Goal: Information Seeking & Learning: Check status

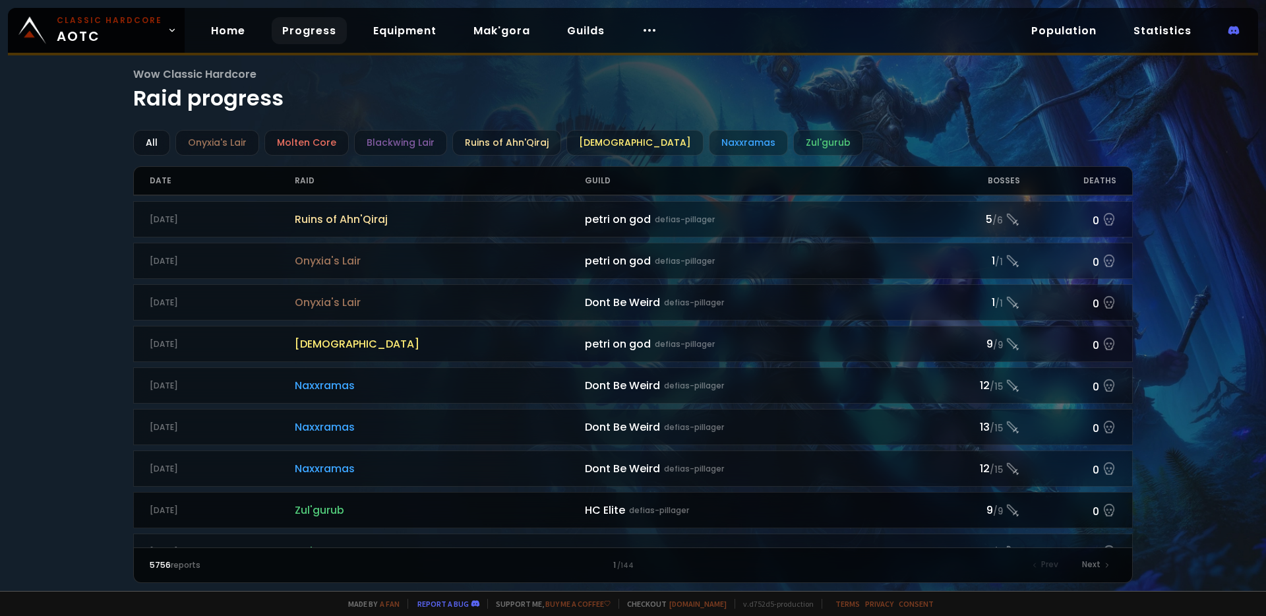
scroll to position [218, 0]
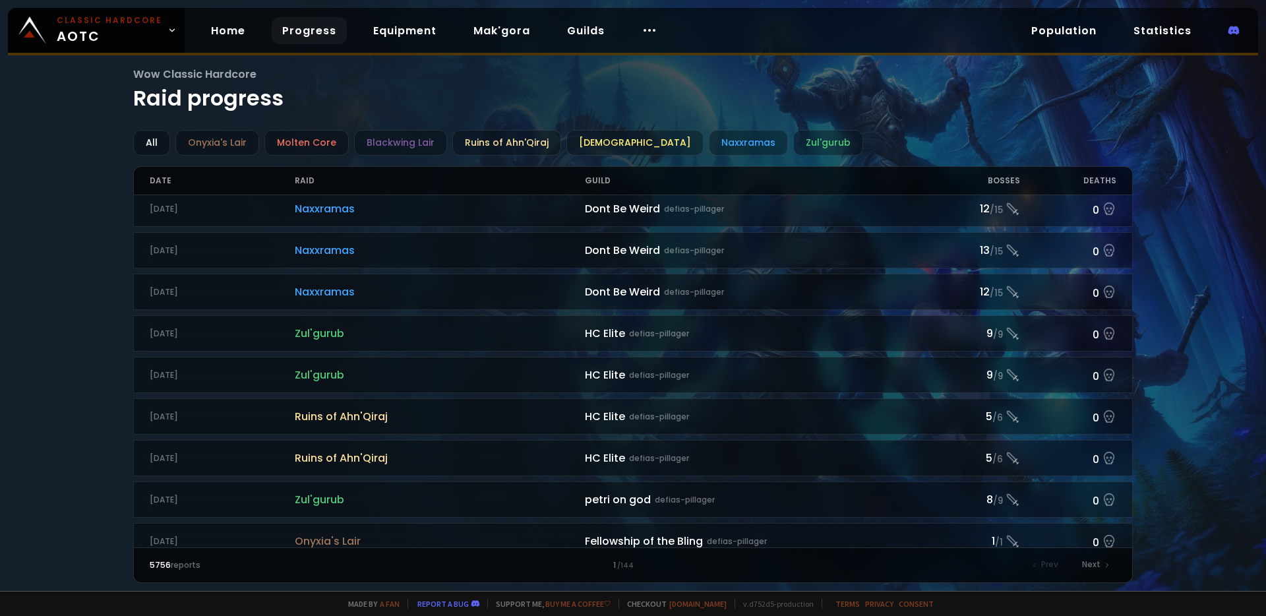
click at [597, 177] on div "Guild" at bounding box center [754, 181] width 338 height 28
drag, startPoint x: 591, startPoint y: 183, endPoint x: 601, endPoint y: 218, distance: 37.0
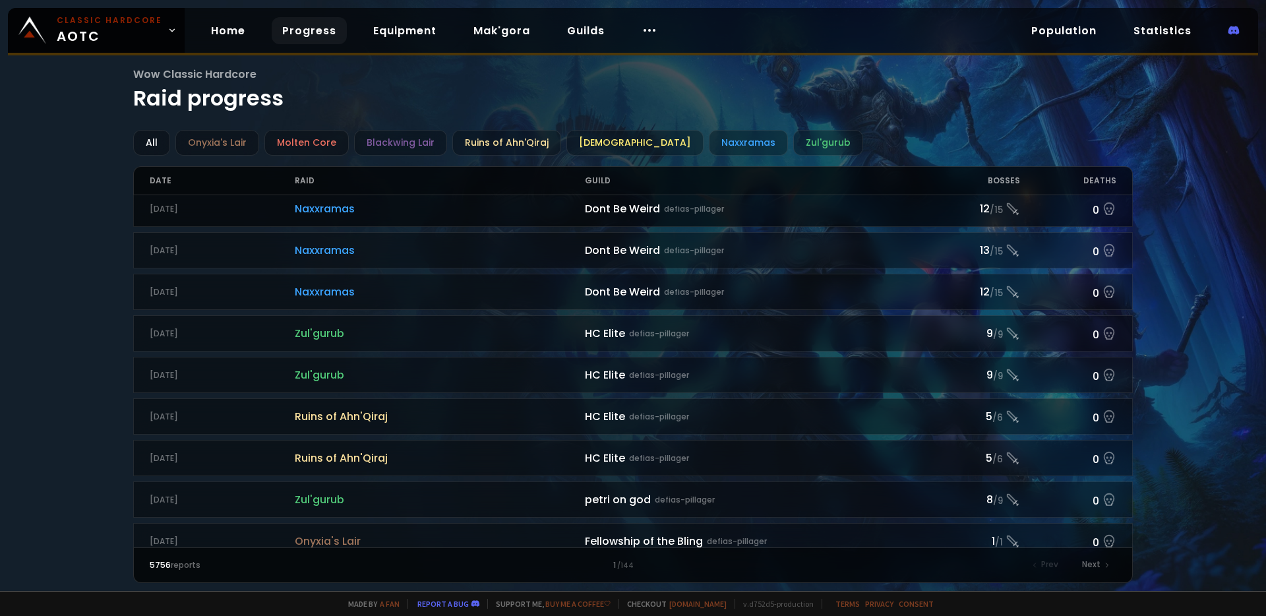
click at [591, 183] on div "Guild" at bounding box center [754, 181] width 338 height 28
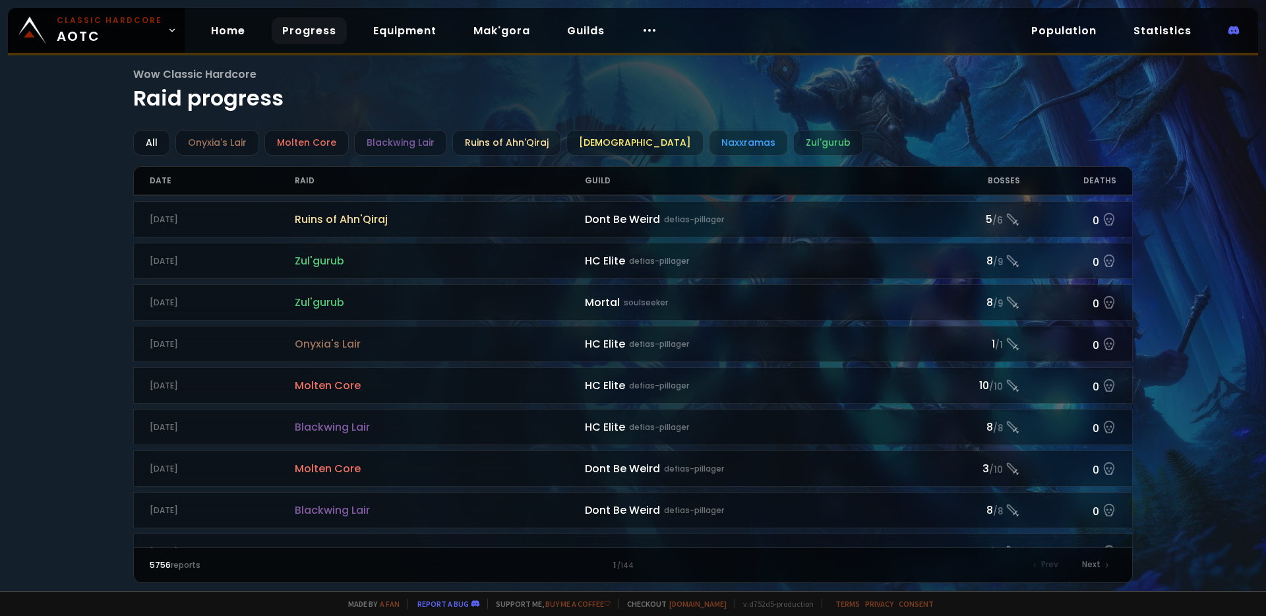
scroll to position [0, 0]
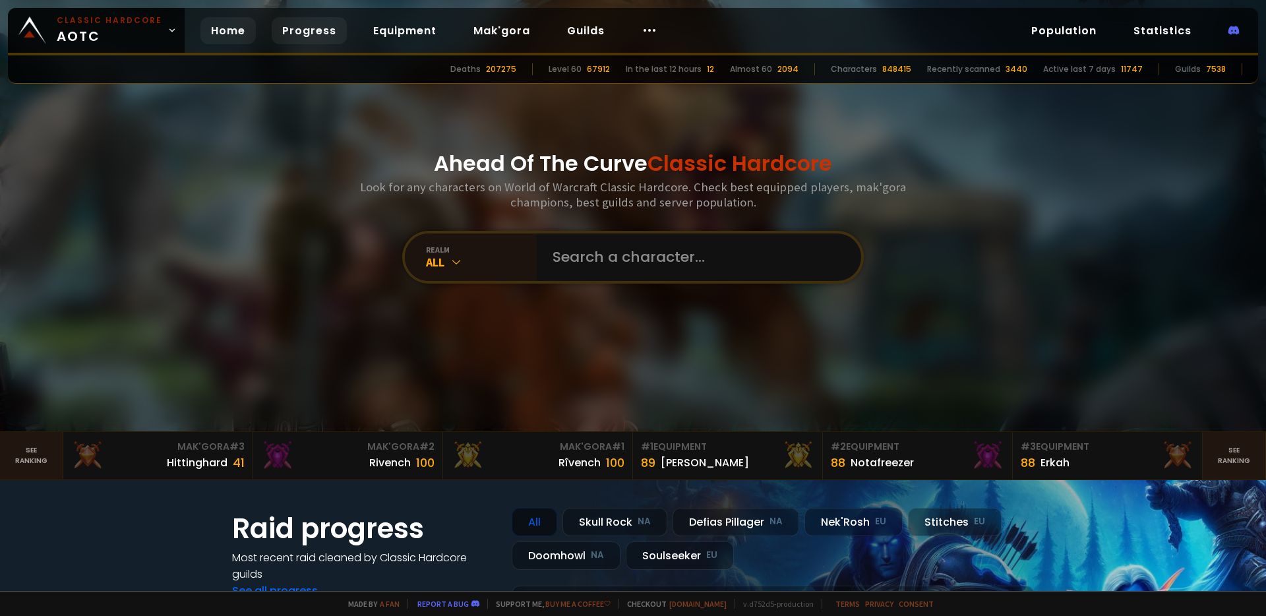
click at [305, 37] on link "Progress" at bounding box center [309, 30] width 75 height 27
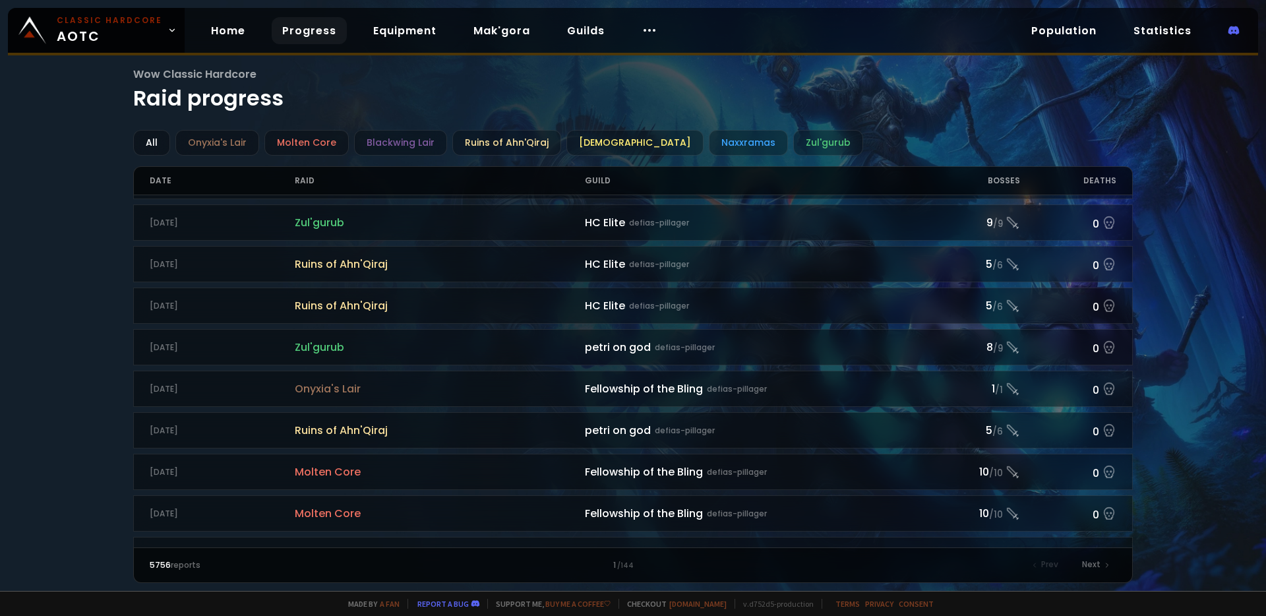
scroll to position [384, 0]
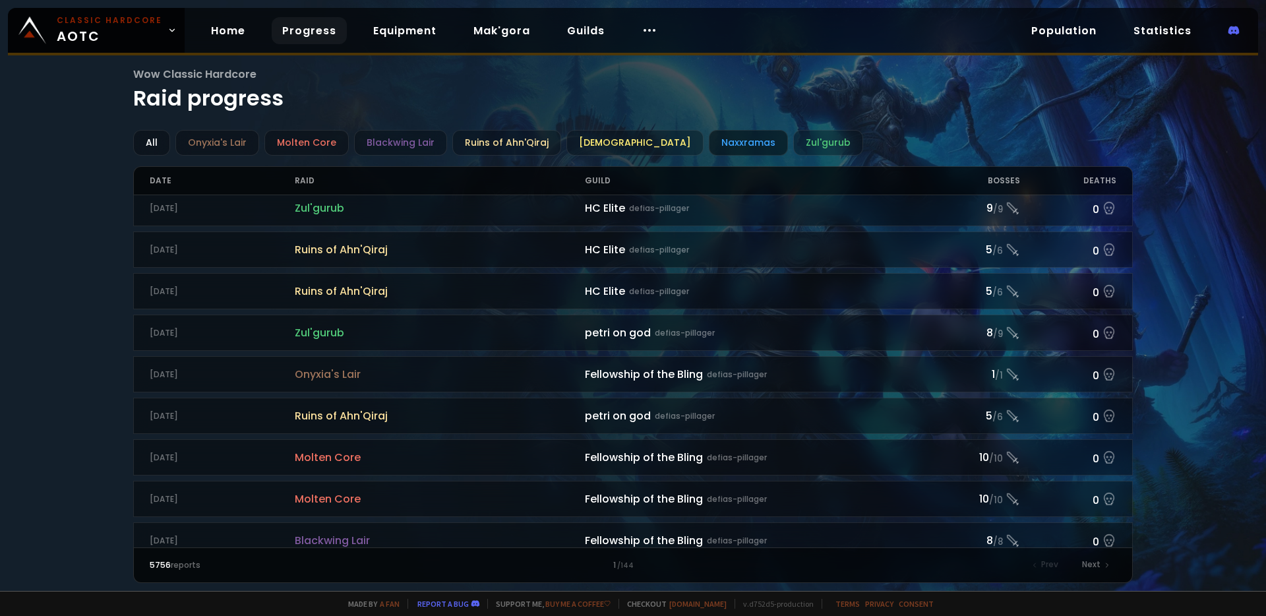
click at [709, 140] on div "Naxxramas" at bounding box center [748, 143] width 79 height 26
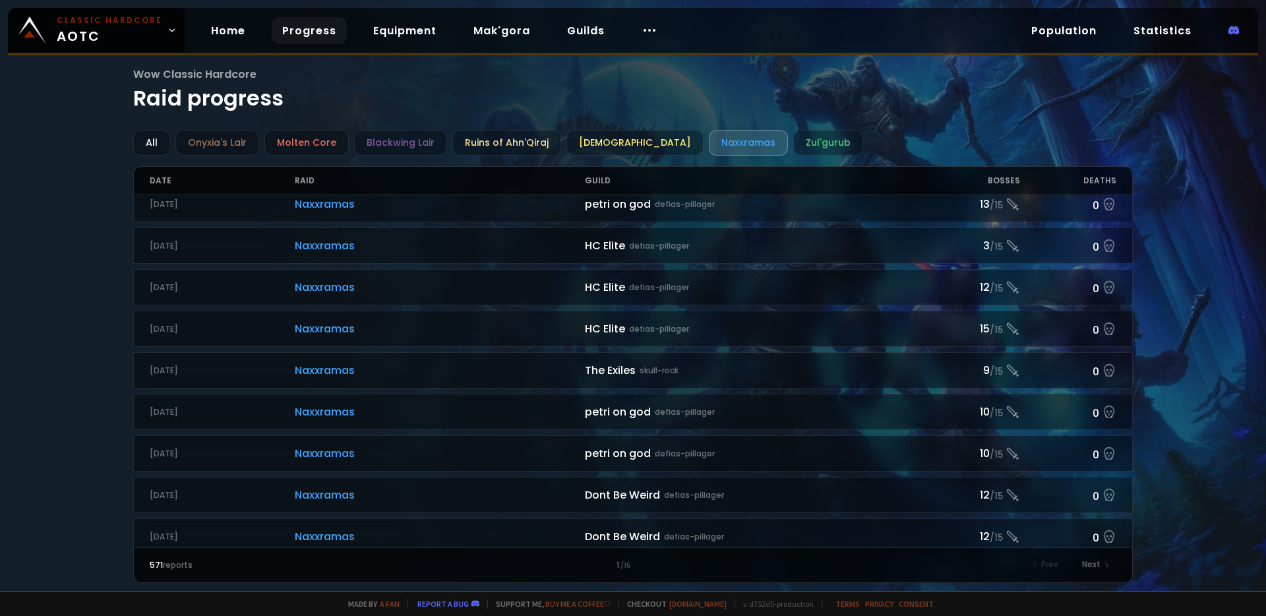
scroll to position [1315, 0]
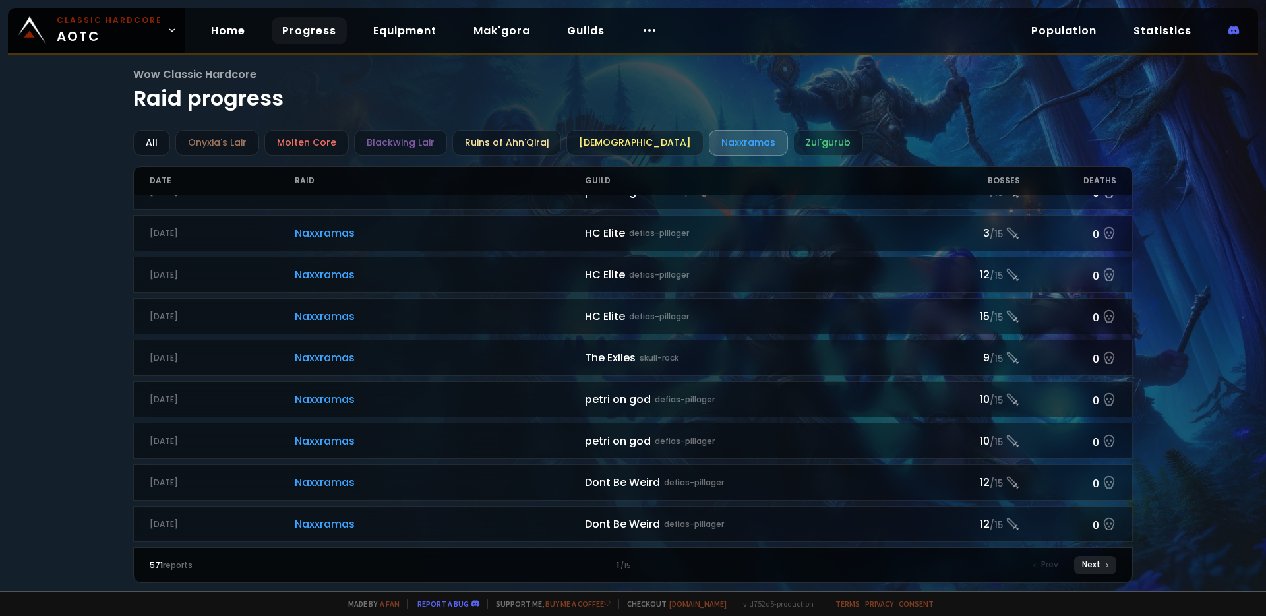
click at [1095, 566] on div "Next" at bounding box center [1095, 565] width 42 height 18
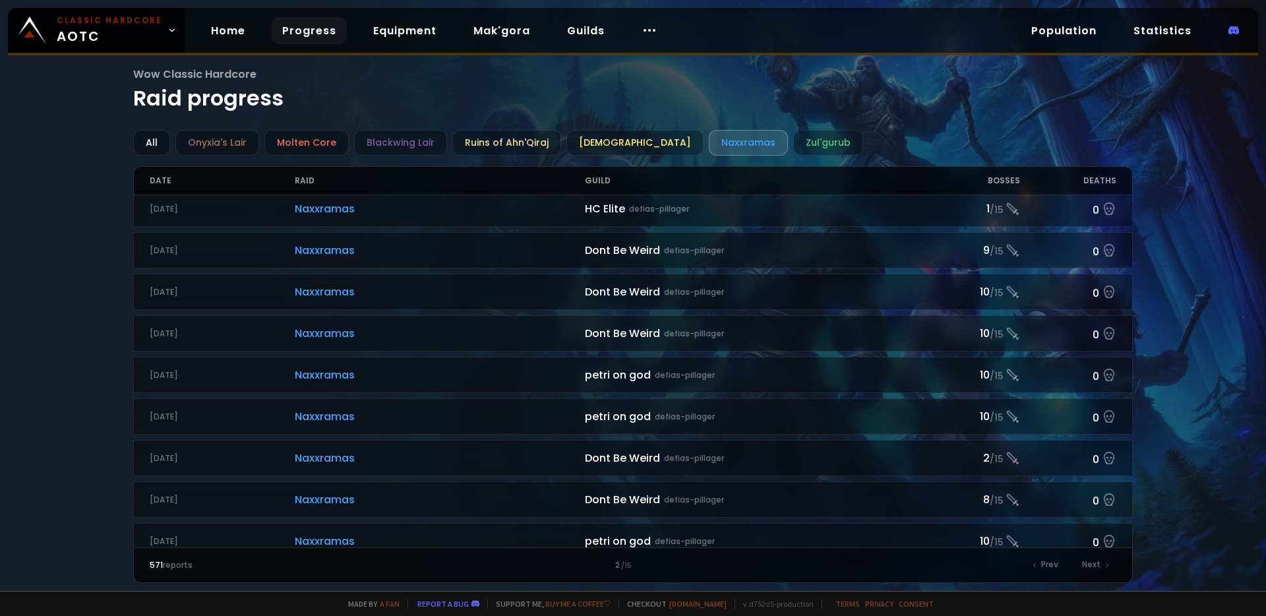
scroll to position [1315, 0]
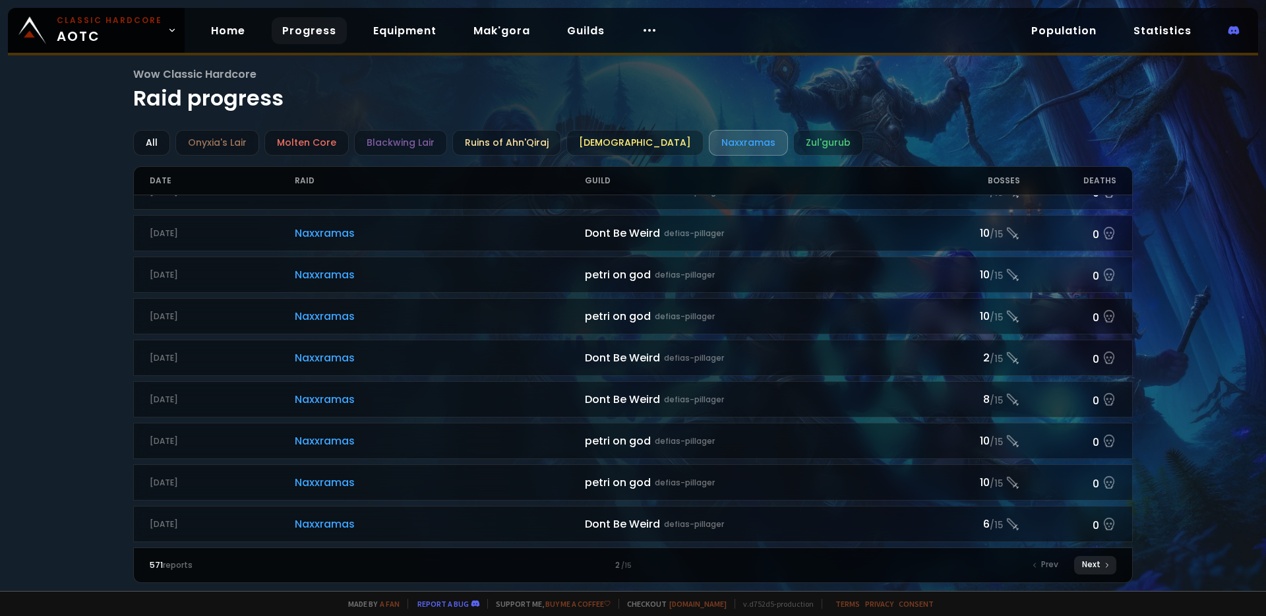
click at [1104, 568] on icon at bounding box center [1107, 565] width 8 height 8
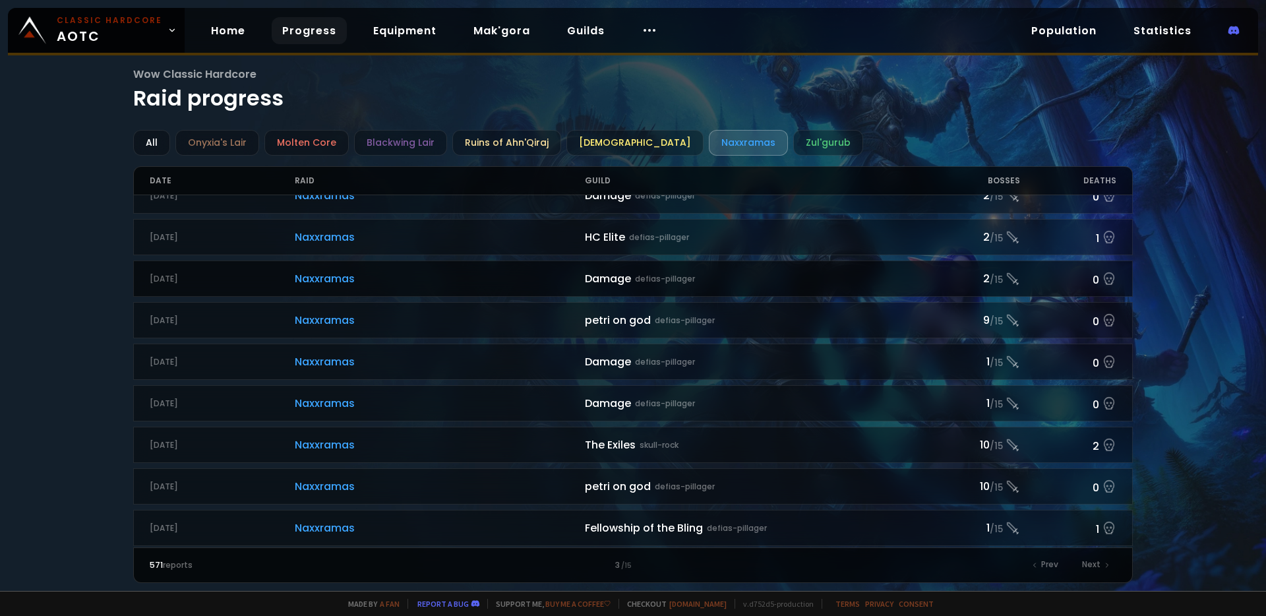
scroll to position [1315, 0]
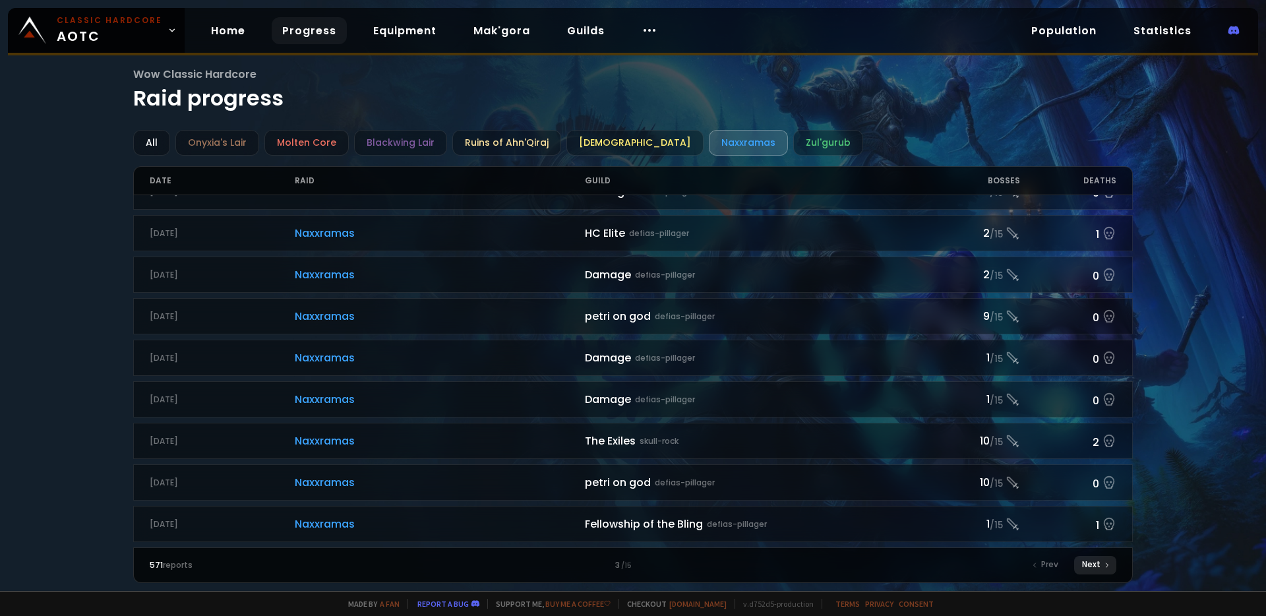
click at [1102, 567] on div "Next" at bounding box center [1095, 565] width 42 height 18
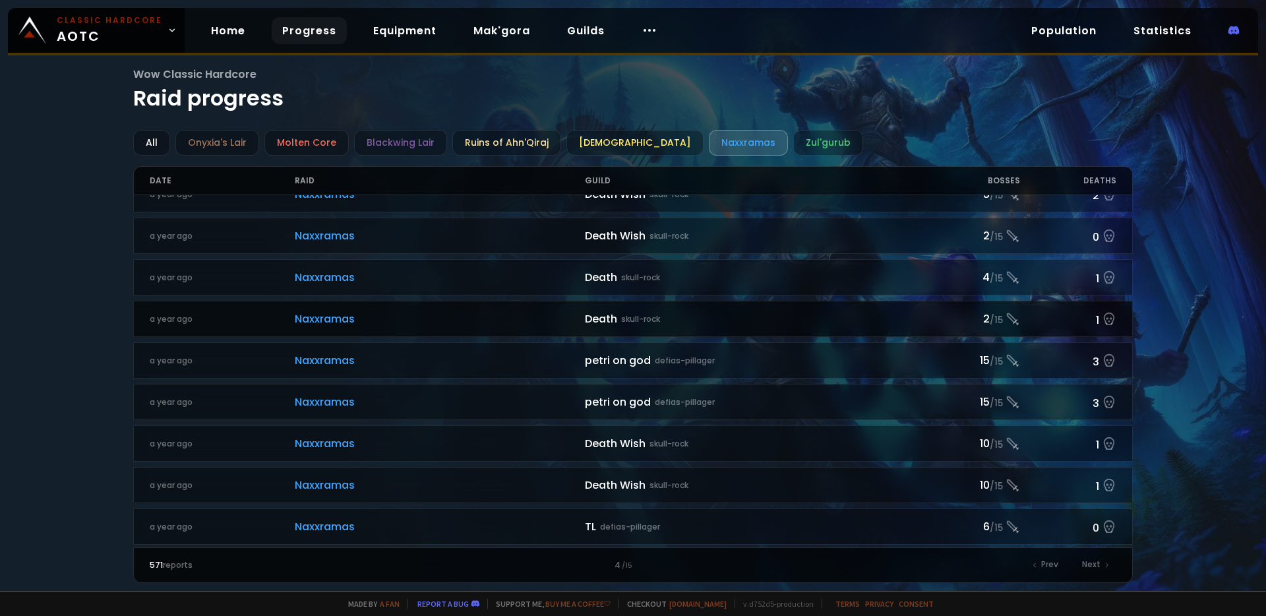
scroll to position [446, 0]
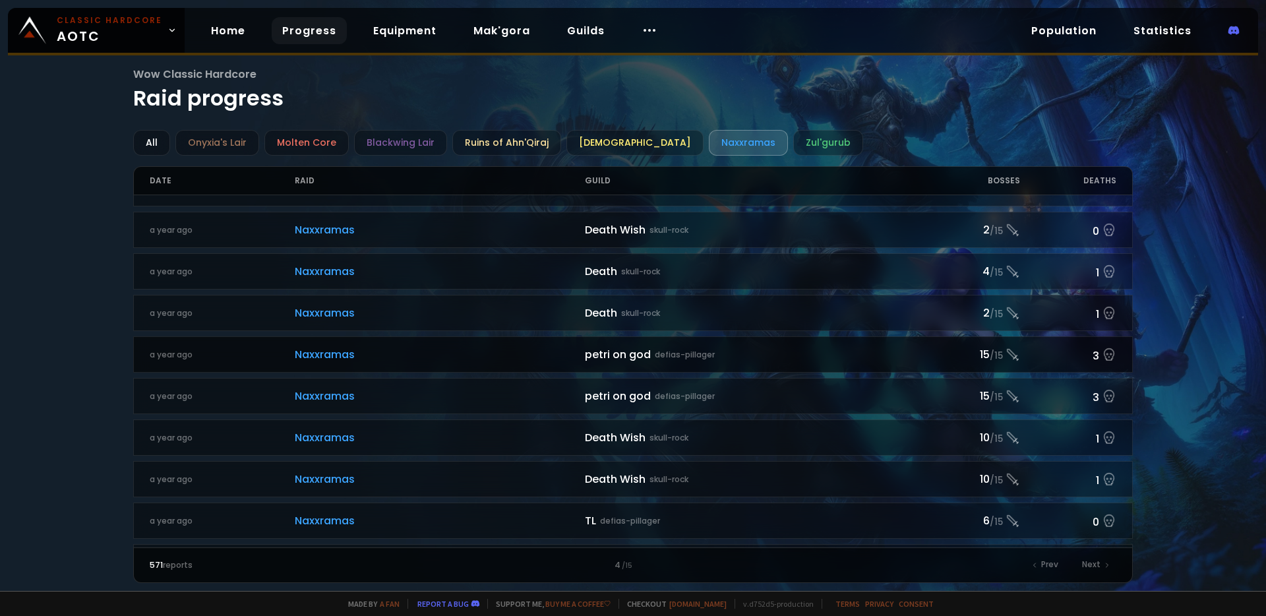
click at [1089, 356] on div "3" at bounding box center [1068, 354] width 97 height 19
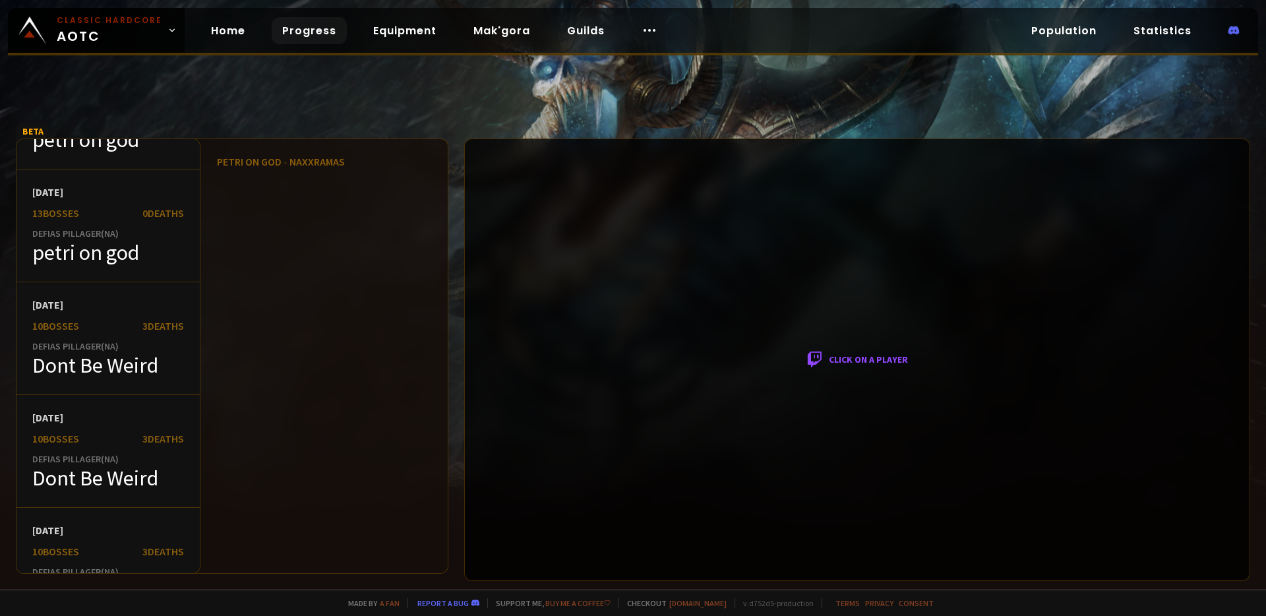
scroll to position [5051, 0]
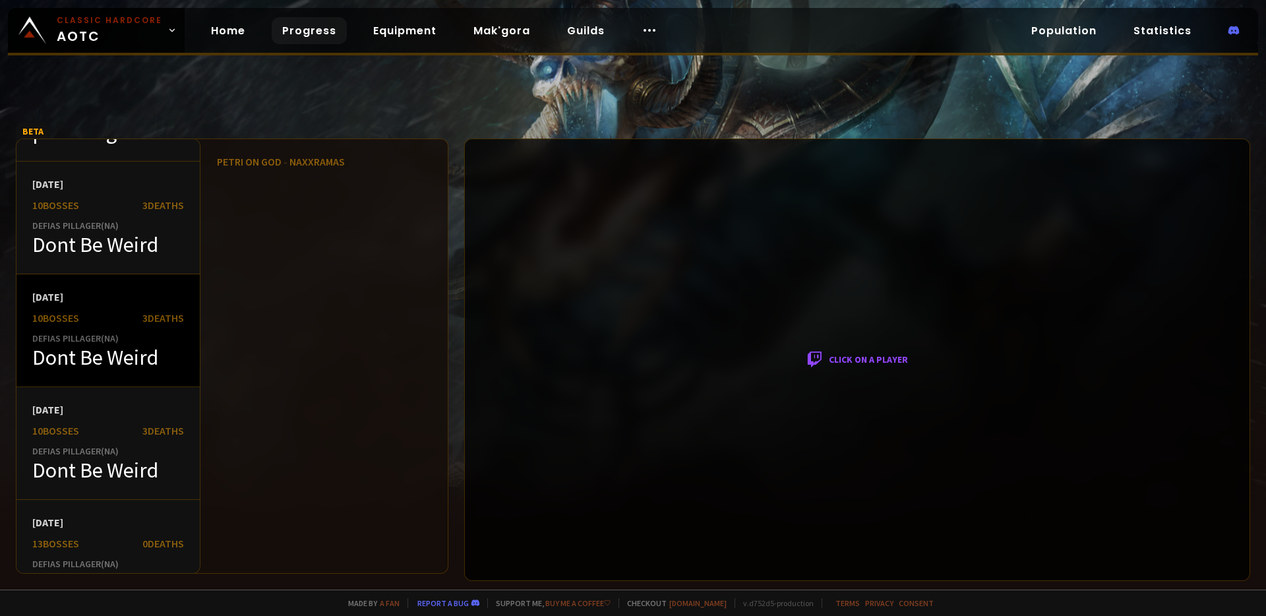
click at [123, 355] on div "Dont Be Weird" at bounding box center [108, 357] width 152 height 26
